Goal: Find specific page/section: Find specific page/section

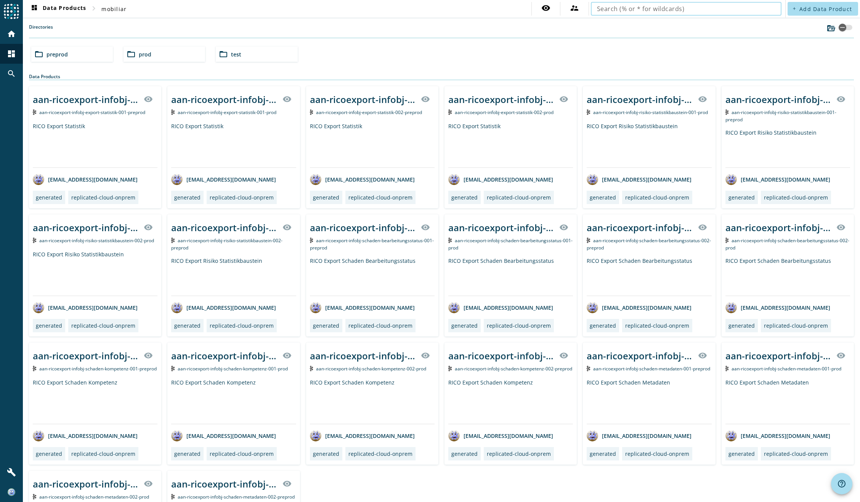
click at [374, 61] on div "folder_open preprod folder_open prod folder_open test" at bounding box center [441, 53] width 827 height 21
click at [57, 55] on span "preprod" at bounding box center [57, 54] width 21 height 7
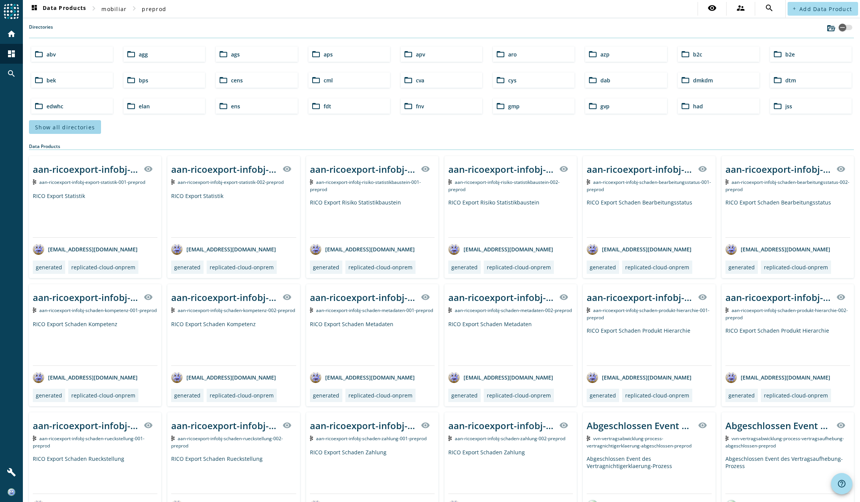
click at [83, 125] on span "Show all directories" at bounding box center [65, 127] width 60 height 7
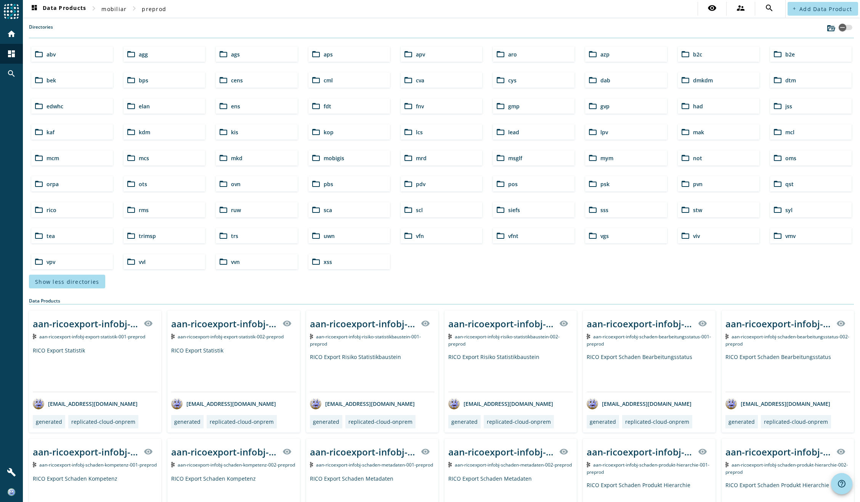
click at [142, 157] on span "mcs" at bounding box center [144, 157] width 10 height 7
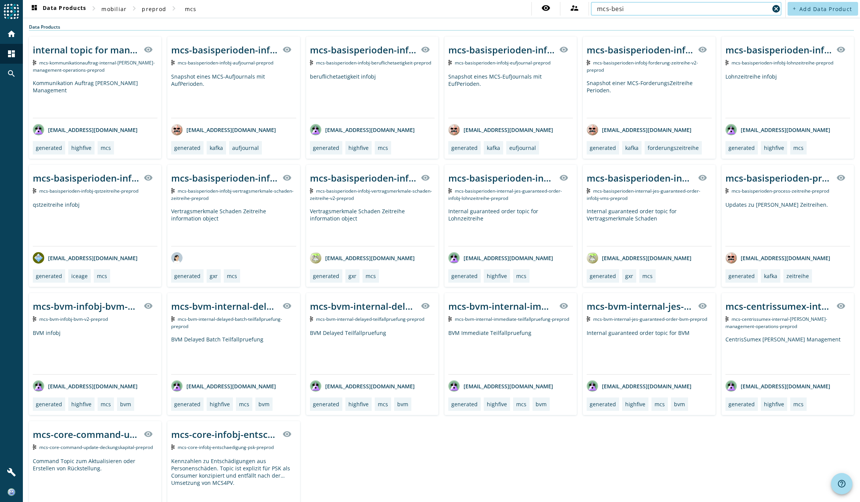
click at [712, 8] on input "mcs-besi" at bounding box center [683, 8] width 172 height 9
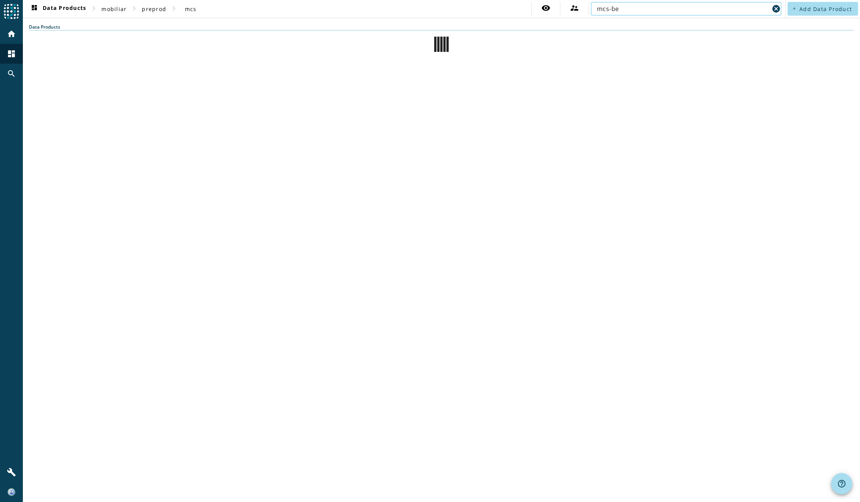
type input "mcs-be"
click at [627, 10] on input "mcs-be" at bounding box center [683, 8] width 172 height 9
click at [192, 10] on span "mcs" at bounding box center [191, 8] width 12 height 7
click at [778, 8] on mat-icon "cancel" at bounding box center [776, 8] width 9 height 9
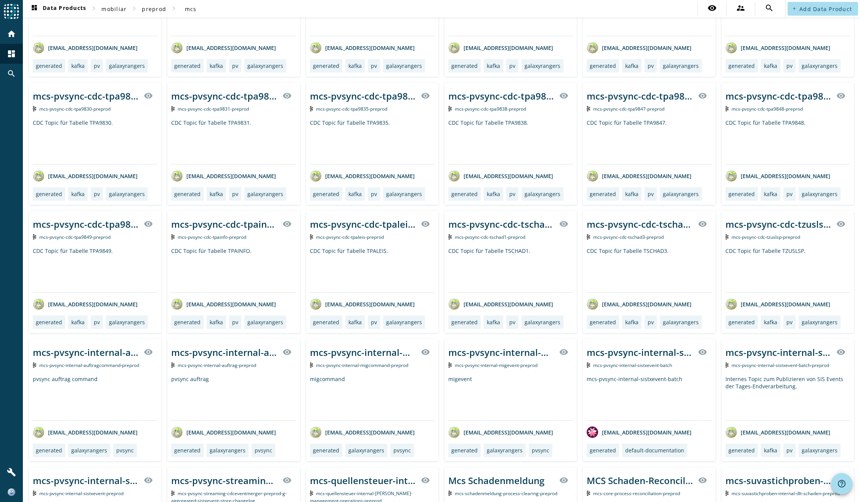
scroll to position [2354, 0]
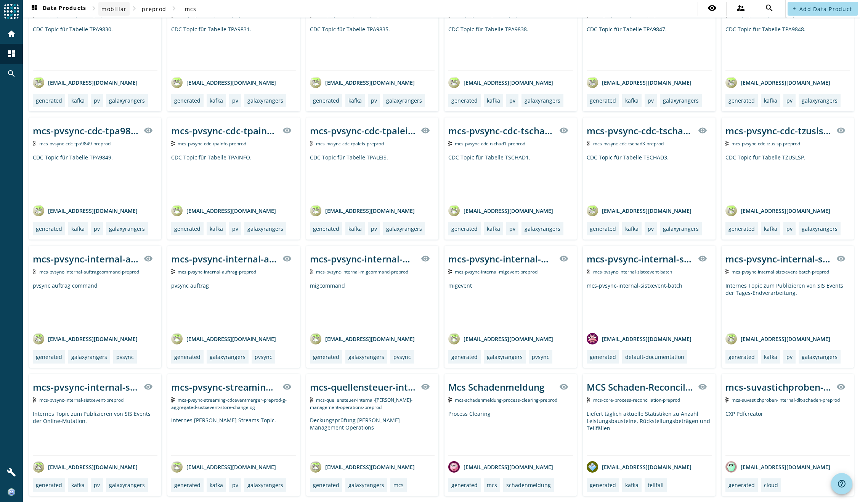
click at [115, 8] on span "mobiliar" at bounding box center [113, 8] width 25 height 7
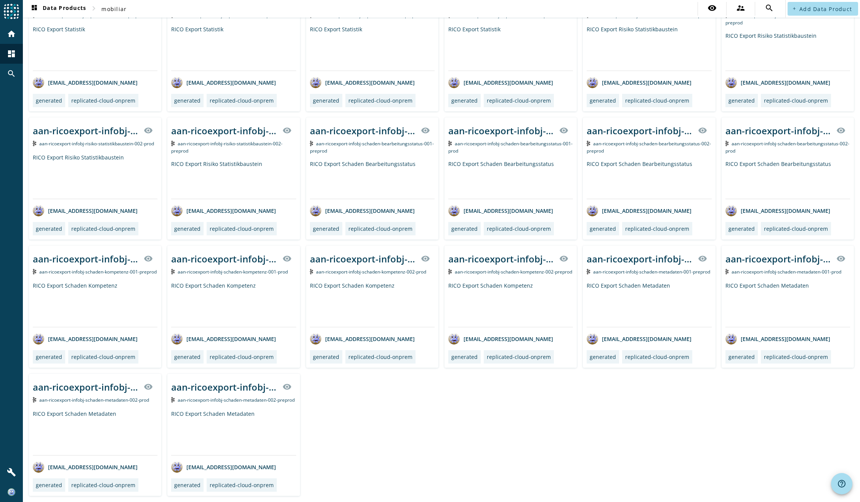
scroll to position [97, 0]
click at [119, 8] on span "mobiliar" at bounding box center [113, 8] width 25 height 7
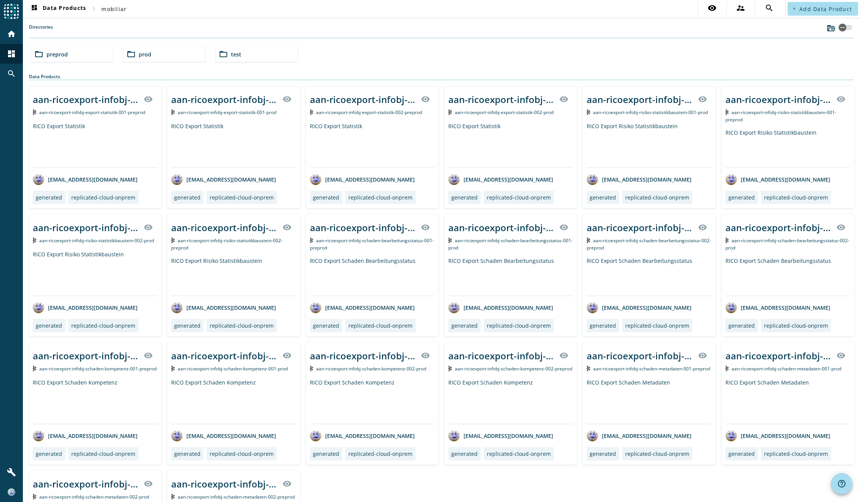
click at [137, 55] on div "folder_open prod" at bounding box center [165, 54] width 82 height 15
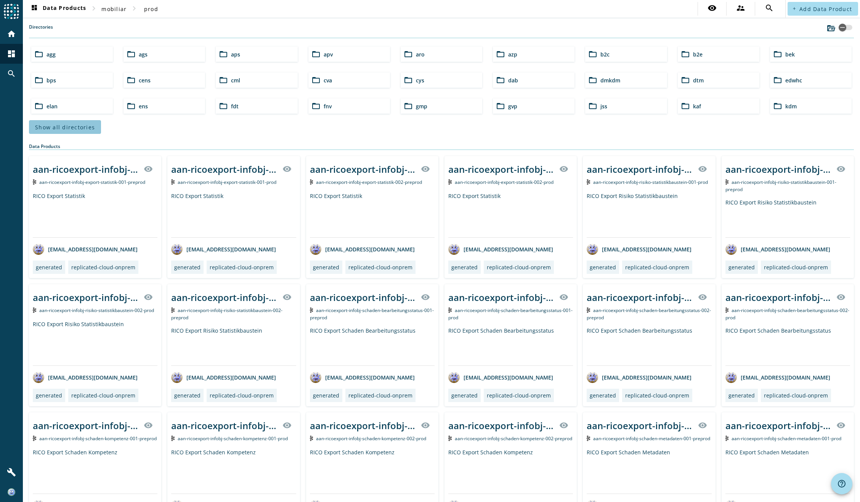
click at [79, 127] on span "Show all directories" at bounding box center [65, 127] width 60 height 7
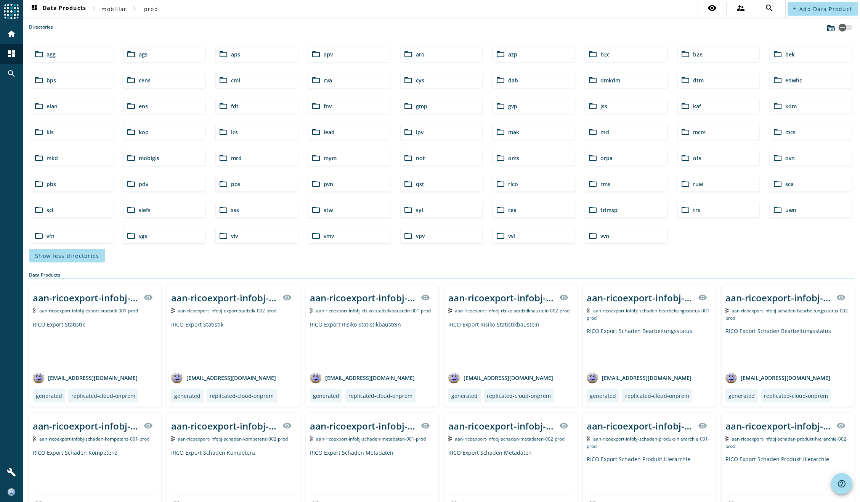
click at [786, 131] on span "mcs" at bounding box center [791, 132] width 10 height 7
